Goal: Task Accomplishment & Management: Manage account settings

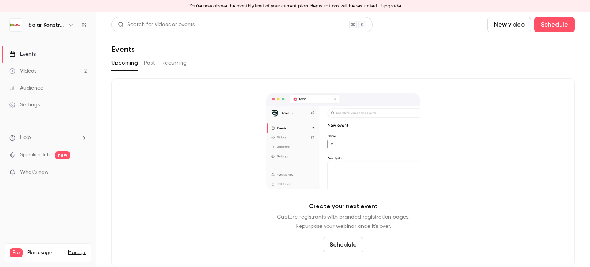
click at [26, 70] on div "Videos" at bounding box center [22, 71] width 27 height 8
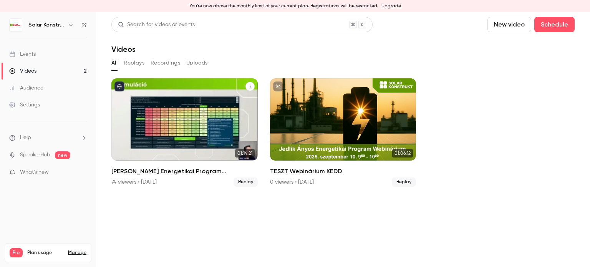
click at [179, 128] on div "Jedlik Ányos Energetikai Program Webinárium" at bounding box center [184, 119] width 146 height 82
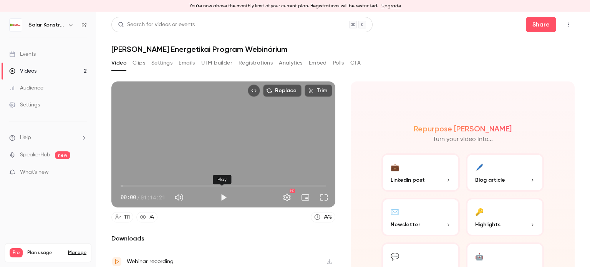
click at [225, 197] on button "Play" at bounding box center [223, 197] width 15 height 15
click at [131, 189] on span "03:56" at bounding box center [224, 186] width 206 height 12
click at [150, 184] on span "03:58" at bounding box center [224, 186] width 206 height 12
click at [149, 185] on span "10:52" at bounding box center [150, 186] width 2 height 2
click at [321, 198] on button "Full screen" at bounding box center [323, 197] width 15 height 15
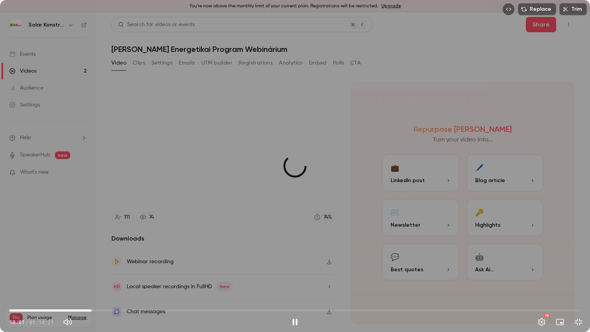
click at [91, 267] on span "10:41" at bounding box center [295, 310] width 572 height 12
click at [90, 267] on span "10:43" at bounding box center [91, 310] width 2 height 2
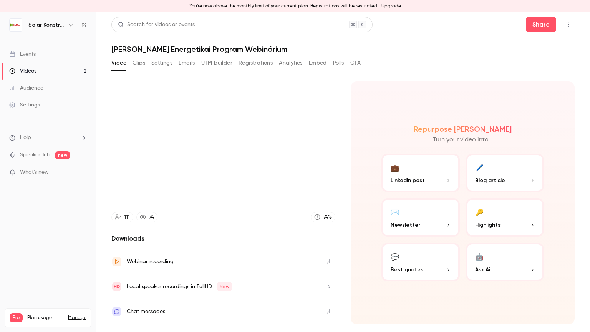
click at [89, 267] on video at bounding box center [295, 166] width 590 height 332
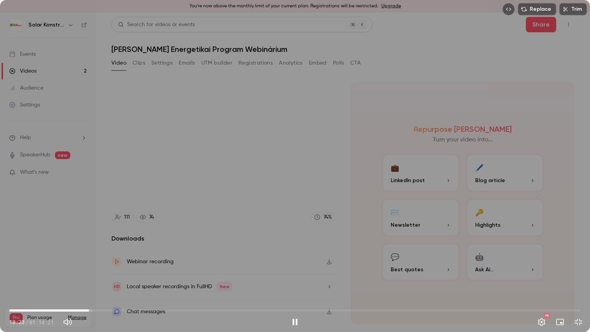
click at [88, 267] on span "10:23" at bounding box center [89, 310] width 2 height 2
click at [92, 267] on span "11:22" at bounding box center [295, 310] width 572 height 12
click at [119, 267] on span "12:25" at bounding box center [295, 310] width 572 height 12
click at [166, 267] on span "20:23" at bounding box center [295, 310] width 572 height 12
click at [196, 267] on span "20:23" at bounding box center [295, 310] width 572 height 12
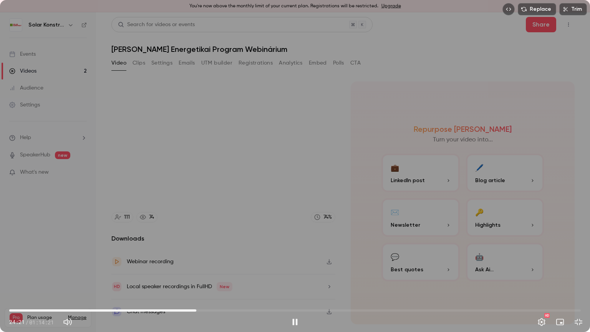
click at [216, 267] on span "24:21" at bounding box center [295, 310] width 572 height 12
click at [211, 267] on span "26:57" at bounding box center [295, 310] width 572 height 12
click at [213, 267] on span "26:29" at bounding box center [213, 310] width 2 height 2
click at [220, 267] on span "26:29" at bounding box center [295, 310] width 572 height 12
click at [230, 267] on span "28:44" at bounding box center [295, 310] width 572 height 12
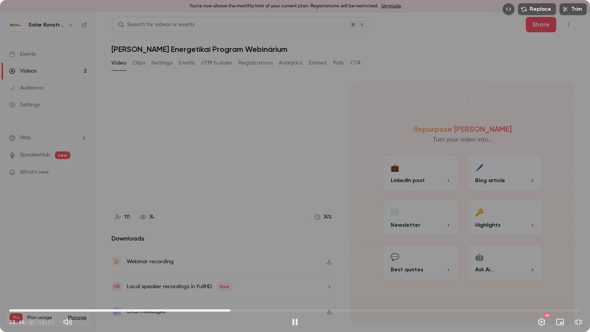
click at [229, 267] on span "28:46" at bounding box center [230, 310] width 2 height 2
click at [236, 267] on span "29:01" at bounding box center [295, 310] width 572 height 12
click at [238, 267] on span "29:37" at bounding box center [237, 310] width 2 height 2
click at [246, 267] on span "30:47" at bounding box center [246, 310] width 2 height 2
click at [249, 267] on span "31:11" at bounding box center [249, 310] width 2 height 2
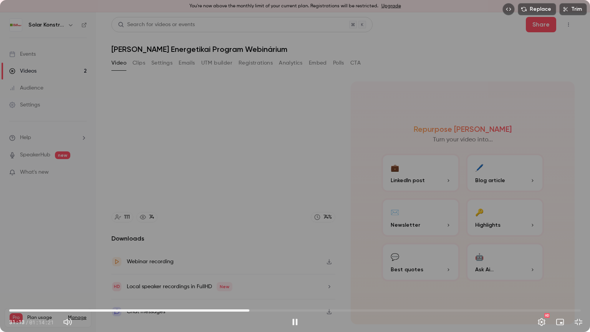
click at [250, 267] on span "31:13" at bounding box center [249, 310] width 2 height 2
click at [250, 267] on span "31:23" at bounding box center [250, 310] width 2 height 2
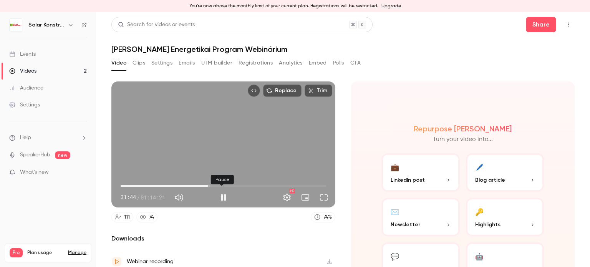
type input "******"
click at [224, 196] on button "Pause" at bounding box center [223, 197] width 15 height 15
click at [141, 61] on button "Clips" at bounding box center [139, 63] width 13 height 12
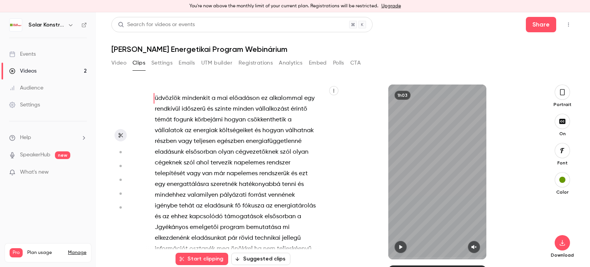
click at [160, 61] on button "Settings" at bounding box center [161, 63] width 21 height 12
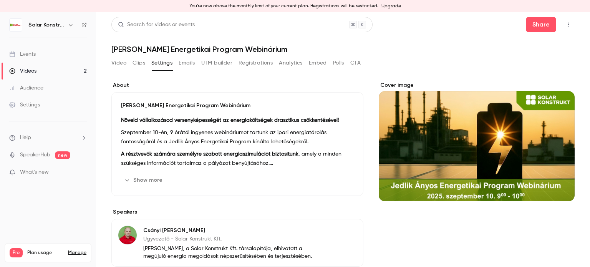
click at [263, 66] on button "Registrations" at bounding box center [256, 63] width 34 height 12
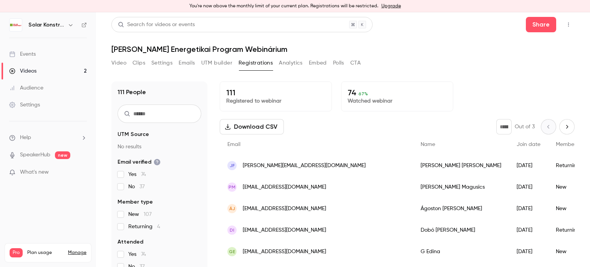
click at [294, 64] on button "Analytics" at bounding box center [291, 63] width 24 height 12
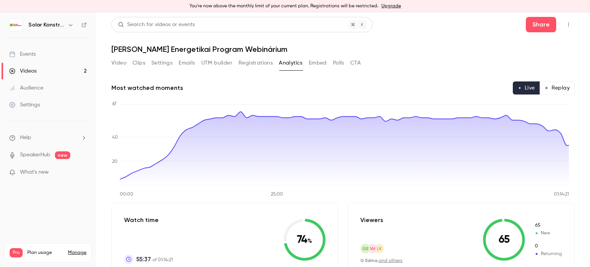
click at [338, 63] on button "Polls" at bounding box center [338, 63] width 11 height 12
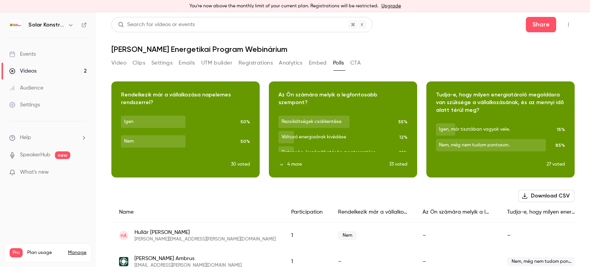
click at [355, 63] on button "CTA" at bounding box center [355, 63] width 10 height 12
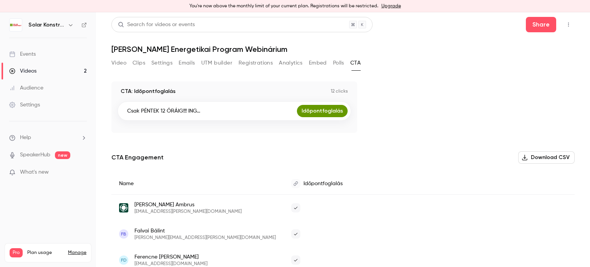
click at [184, 66] on button "Emails" at bounding box center [187, 63] width 16 height 12
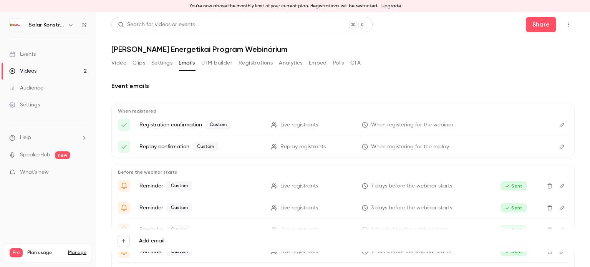
click at [226, 68] on button "UTM builder" at bounding box center [216, 63] width 31 height 12
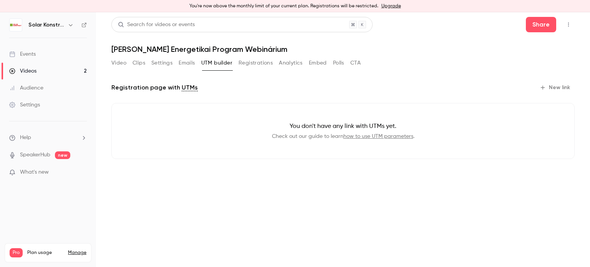
click at [246, 65] on button "Registrations" at bounding box center [256, 63] width 34 height 12
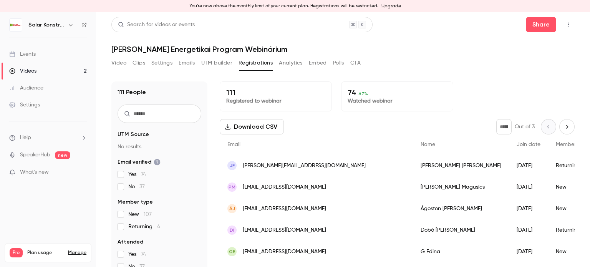
drag, startPoint x: 122, startPoint y: 65, endPoint x: 124, endPoint y: 70, distance: 4.5
click at [122, 65] on button "Video" at bounding box center [118, 63] width 15 height 12
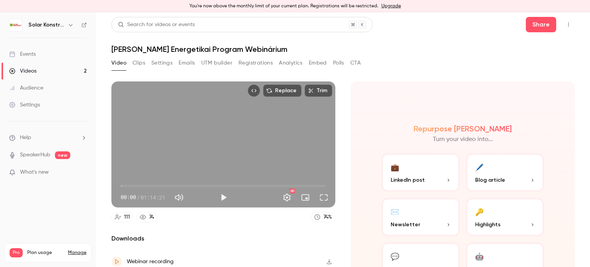
click at [313, 65] on button "Embed" at bounding box center [318, 63] width 18 height 12
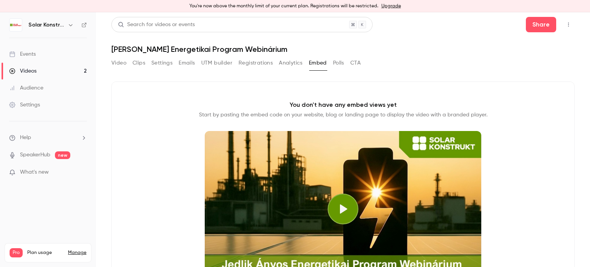
click at [38, 108] on div "Settings" at bounding box center [24, 105] width 31 height 8
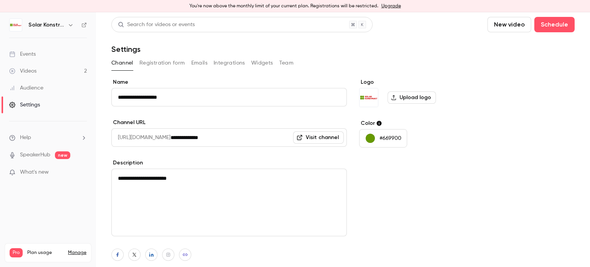
drag, startPoint x: 304, startPoint y: 121, endPoint x: 500, endPoint y: 73, distance: 201.3
click at [500, 73] on div "**********" at bounding box center [342, 175] width 463 height 316
click at [32, 103] on div "Settings" at bounding box center [24, 105] width 31 height 8
click at [27, 54] on div "Events" at bounding box center [22, 54] width 27 height 8
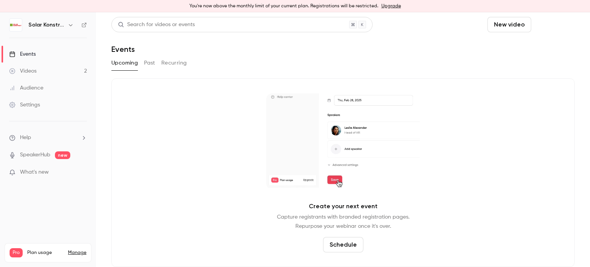
click at [536, 24] on button "Schedule" at bounding box center [554, 24] width 40 height 15
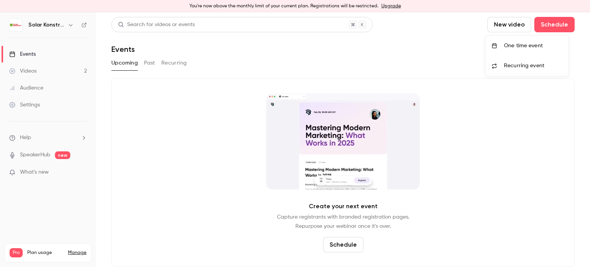
click at [517, 70] on li "Recurring event" at bounding box center [527, 66] width 83 height 20
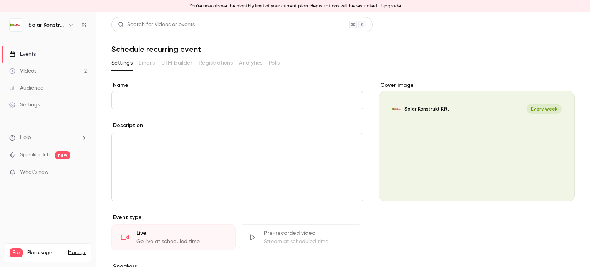
click at [20, 101] on div "Settings" at bounding box center [24, 105] width 31 height 8
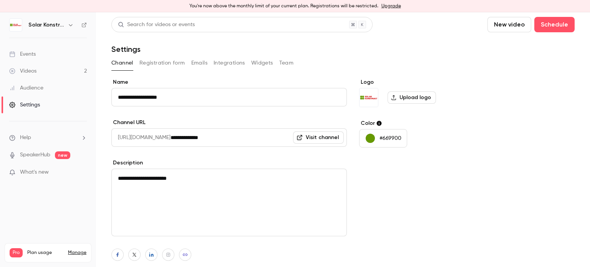
click at [153, 63] on button "Registration form" at bounding box center [162, 63] width 46 height 12
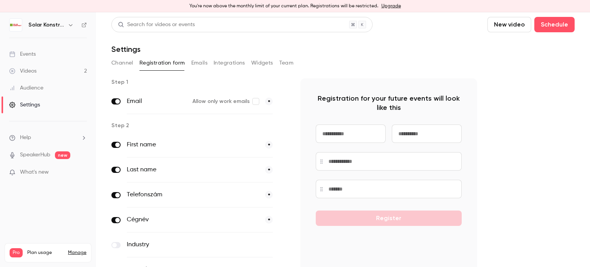
click at [202, 64] on button "Emails" at bounding box center [199, 63] width 16 height 12
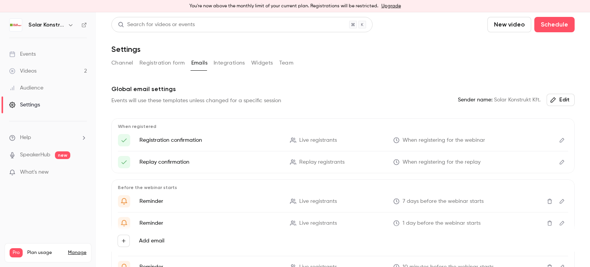
click at [228, 65] on button "Integrations" at bounding box center [229, 63] width 31 height 12
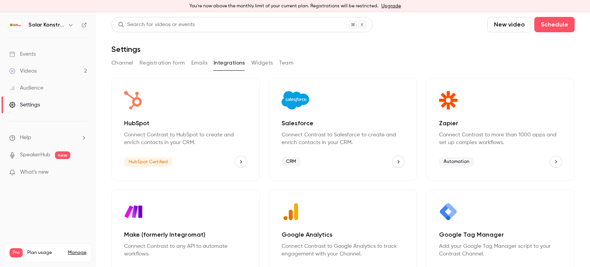
click at [264, 63] on button "Widgets" at bounding box center [262, 63] width 22 height 12
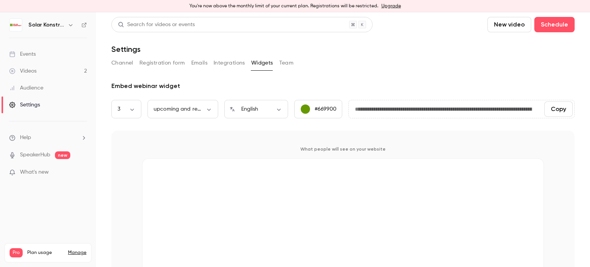
click at [287, 64] on button "Team" at bounding box center [286, 63] width 15 height 12
